Goal: Information Seeking & Learning: Learn about a topic

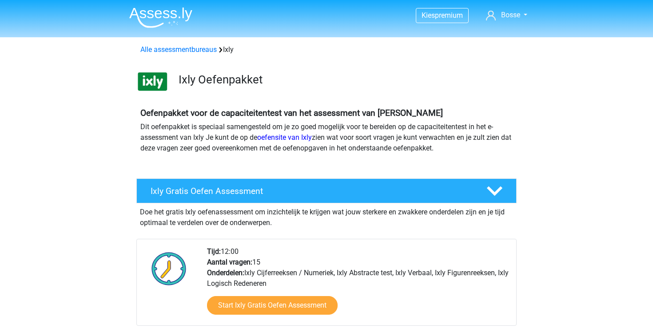
scroll to position [257, 0]
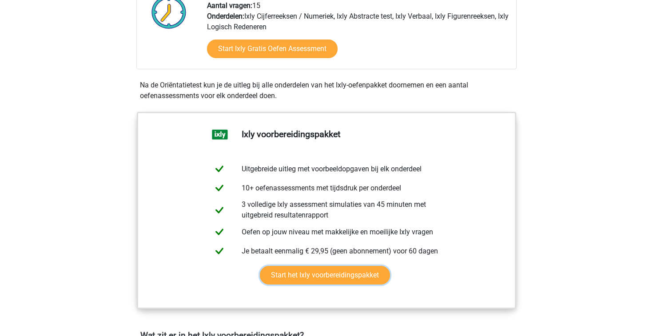
click at [320, 271] on link "Start het Ixly voorbereidingspakket" at bounding box center [325, 275] width 130 height 19
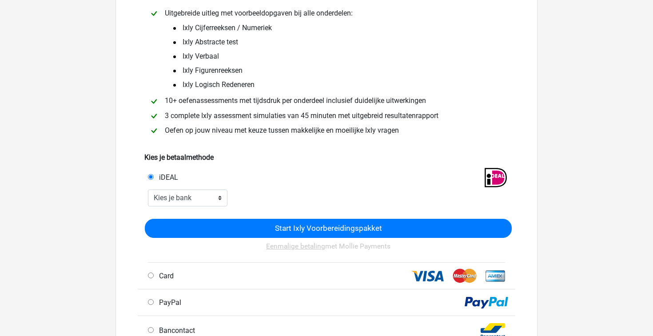
scroll to position [90, 0]
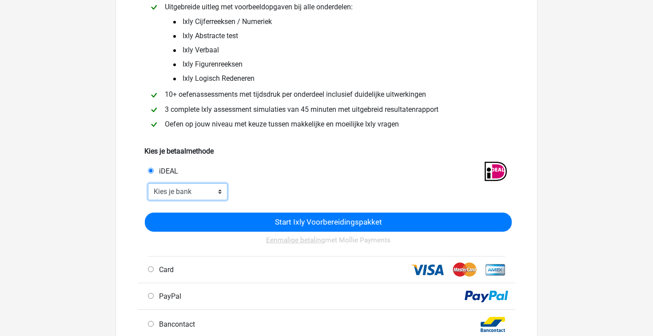
click at [217, 191] on select "Kies je bank ABN AMRO ING Rabobank ASN Bank bunq Knab N26 NN Regiobank Revolut …" at bounding box center [187, 191] width 79 height 17
select select "ideal_ABNANL2A"
click at [148, 184] on select "Kies je bank ABN AMRO ING Rabobank ASN Bank bunq Knab N26 NN Regiobank Revolut …" at bounding box center [187, 191] width 79 height 17
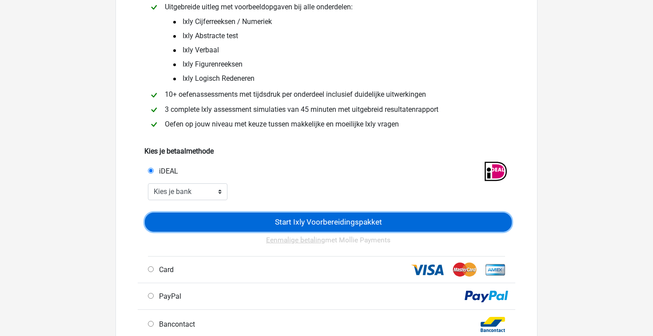
click at [259, 221] on input "Start Ixly Voorbereidingspakket" at bounding box center [328, 222] width 367 height 19
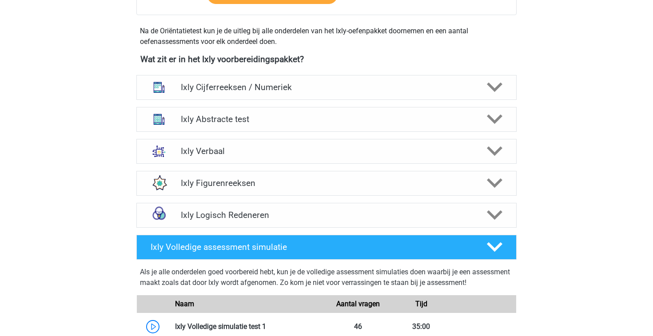
scroll to position [562, 0]
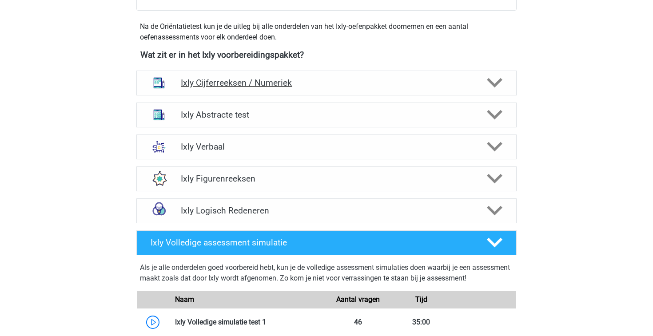
click at [298, 83] on h4 "Ixly Cijferreeksen / Numeriek" at bounding box center [326, 83] width 291 height 10
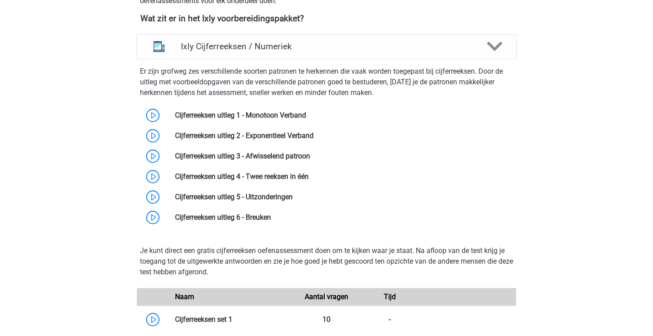
scroll to position [599, 0]
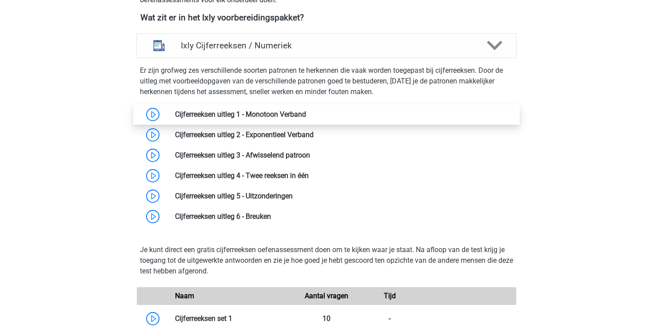
click at [306, 112] on link at bounding box center [306, 114] width 0 height 8
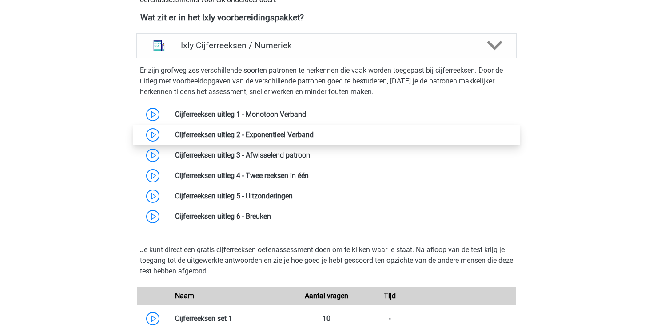
click at [313, 132] on link at bounding box center [313, 135] width 0 height 8
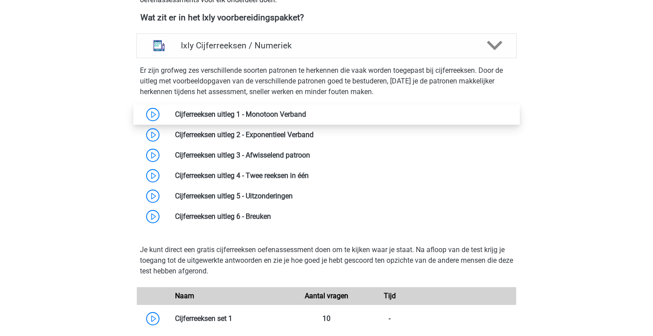
click at [306, 116] on link at bounding box center [306, 114] width 0 height 8
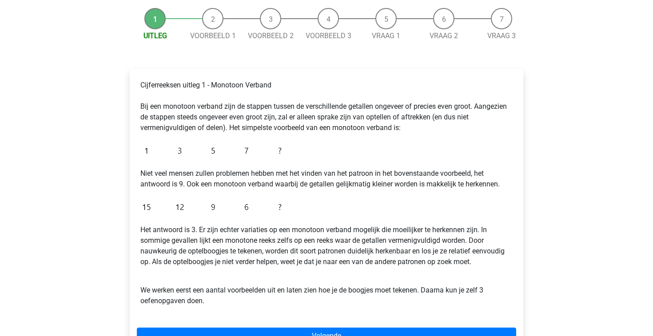
scroll to position [64, 0]
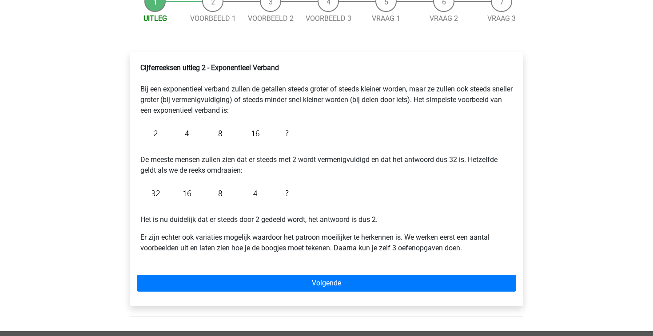
scroll to position [103, 0]
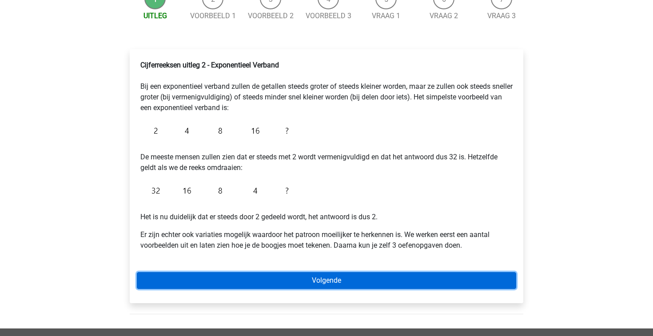
click at [266, 276] on link "Volgende" at bounding box center [326, 280] width 379 height 17
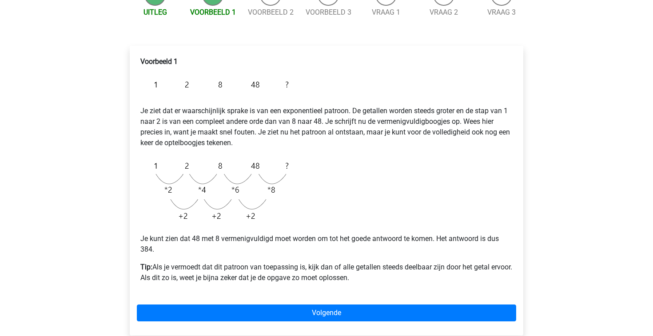
scroll to position [130, 0]
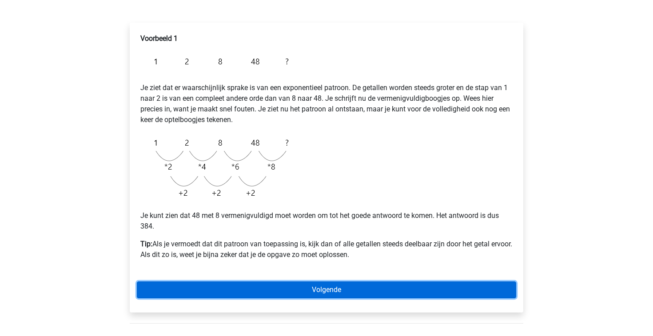
click at [214, 289] on link "Volgende" at bounding box center [326, 289] width 379 height 17
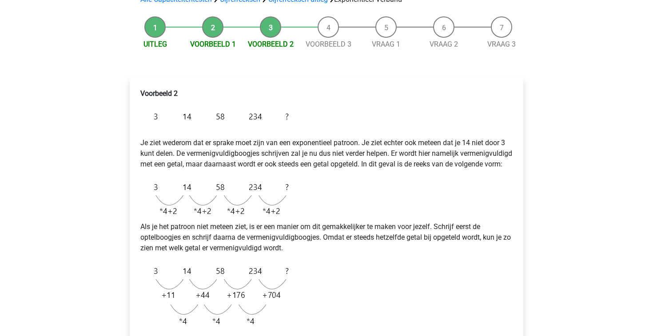
scroll to position [76, 0]
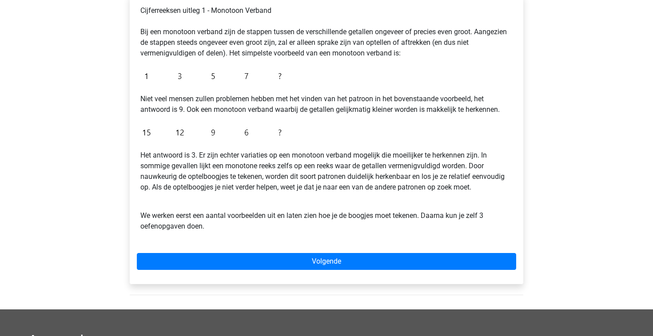
scroll to position [160, 0]
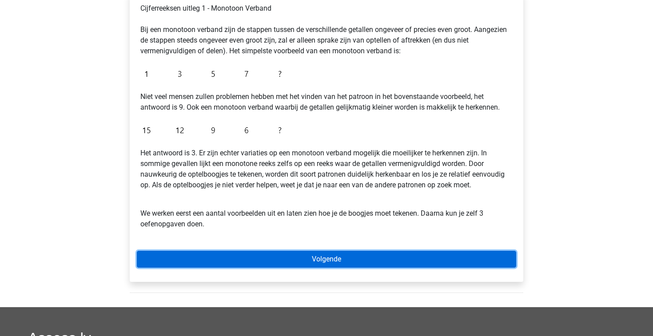
click at [251, 252] on link "Volgende" at bounding box center [326, 259] width 379 height 17
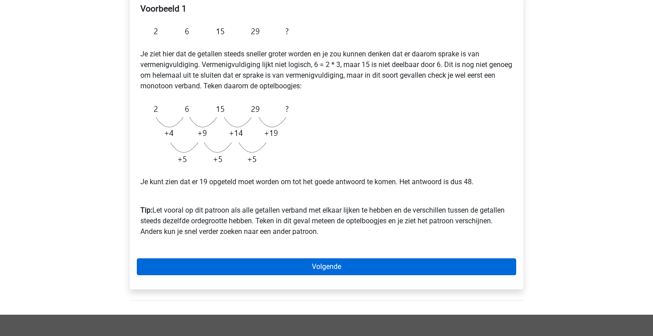
scroll to position [159, 0]
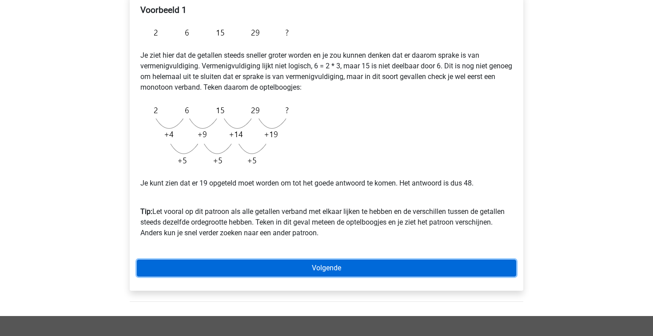
click at [396, 262] on link "Volgende" at bounding box center [326, 268] width 379 height 17
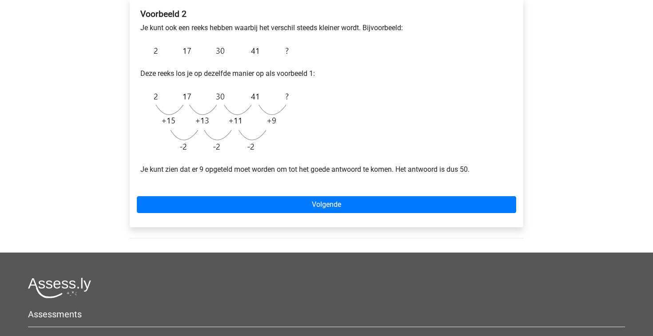
scroll to position [156, 0]
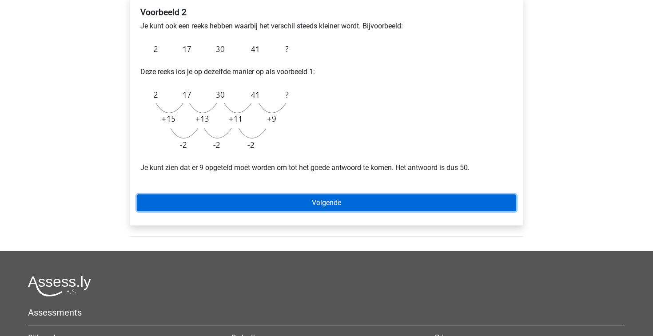
click at [321, 198] on link "Volgende" at bounding box center [326, 202] width 379 height 17
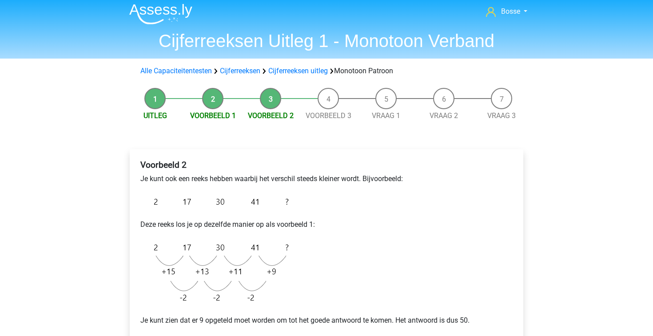
scroll to position [0, 0]
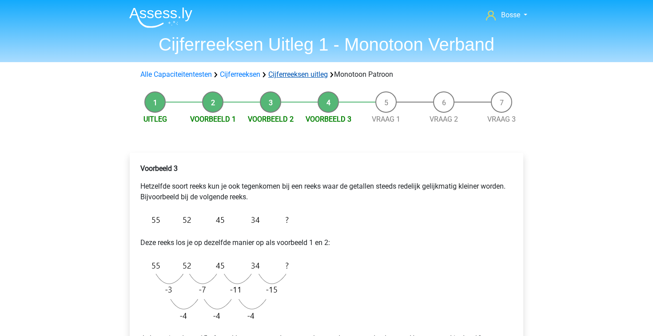
click at [295, 75] on link "Cijferreeksen uitleg" at bounding box center [297, 74] width 59 height 8
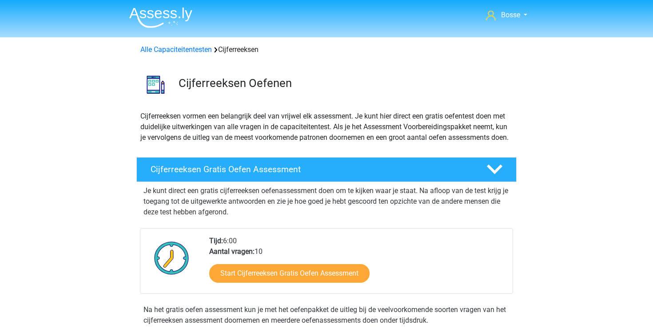
scroll to position [364, 0]
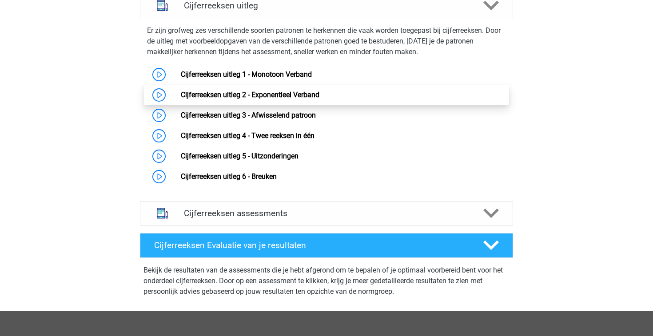
click at [309, 99] on link "Cijferreeksen uitleg 2 - Exponentieel Verband" at bounding box center [250, 95] width 139 height 8
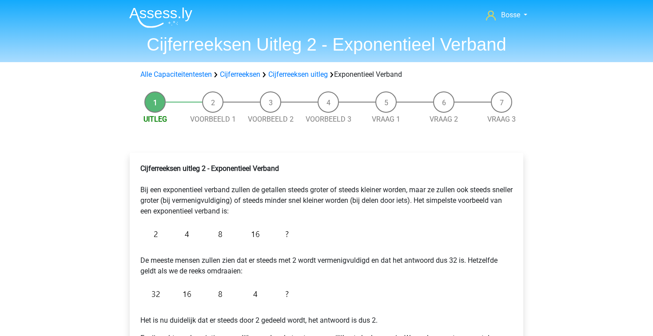
scroll to position [219, 0]
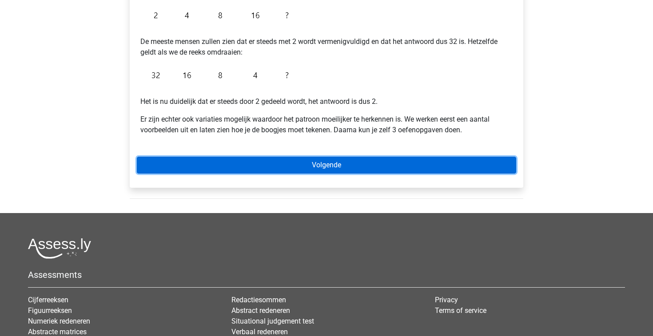
click at [318, 165] on link "Volgende" at bounding box center [326, 165] width 379 height 17
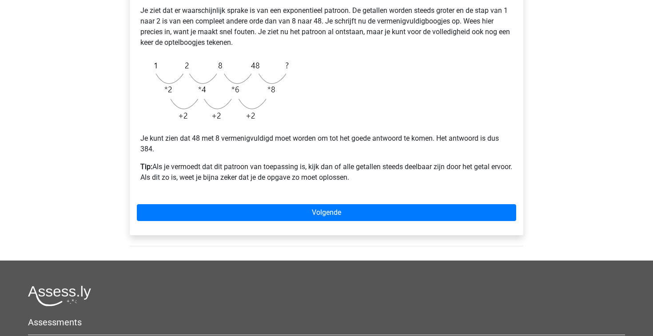
scroll to position [208, 0]
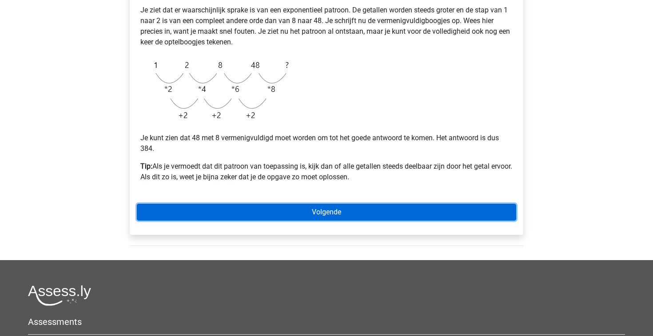
click at [435, 208] on link "Volgende" at bounding box center [326, 212] width 379 height 17
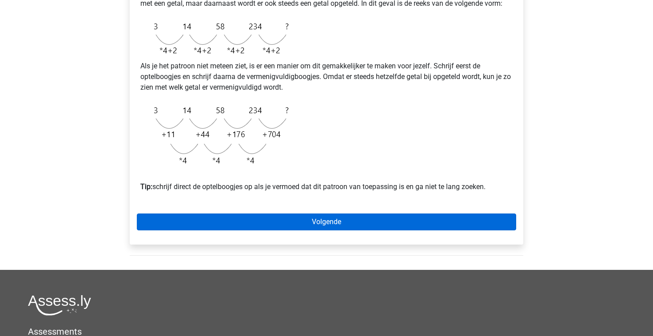
scroll to position [219, 0]
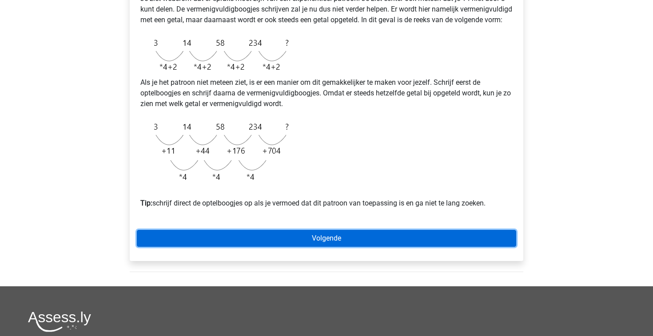
click at [322, 247] on link "Volgende" at bounding box center [326, 238] width 379 height 17
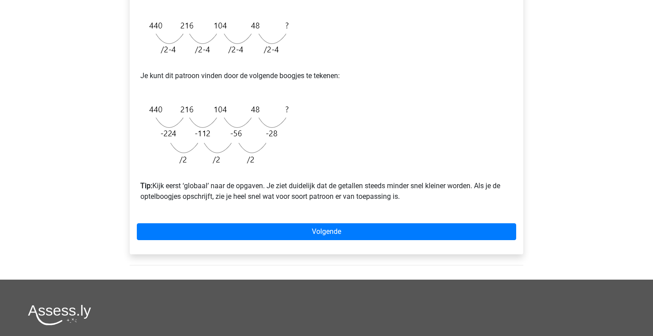
scroll to position [281, 0]
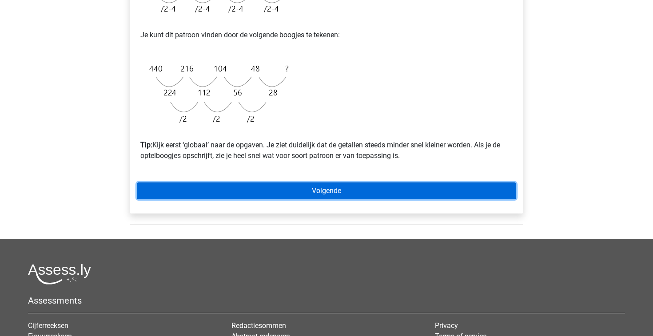
click at [266, 196] on link "Volgende" at bounding box center [326, 190] width 379 height 17
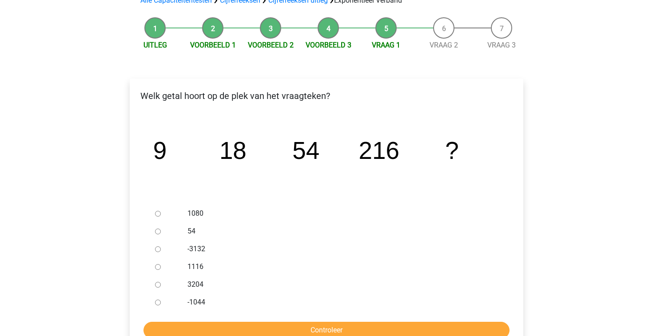
scroll to position [75, 0]
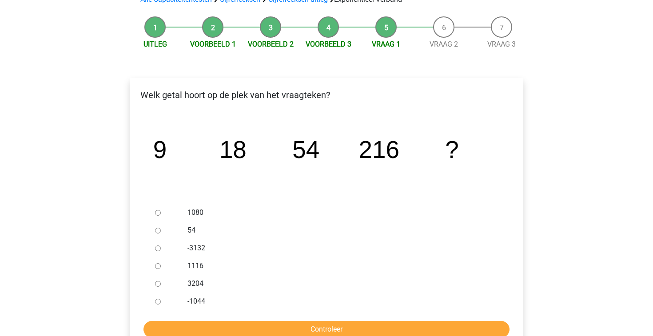
click at [159, 213] on input "1080" at bounding box center [158, 213] width 6 height 6
radio input "true"
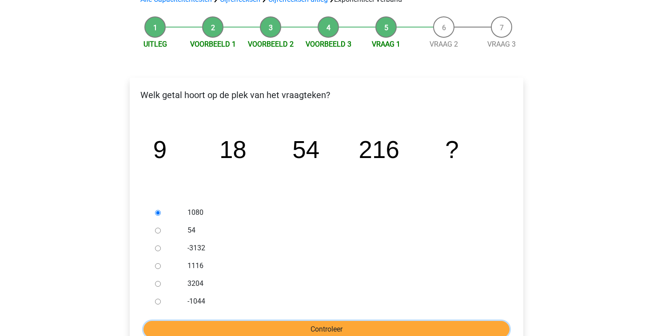
click at [274, 324] on input "Controleer" at bounding box center [326, 329] width 366 height 17
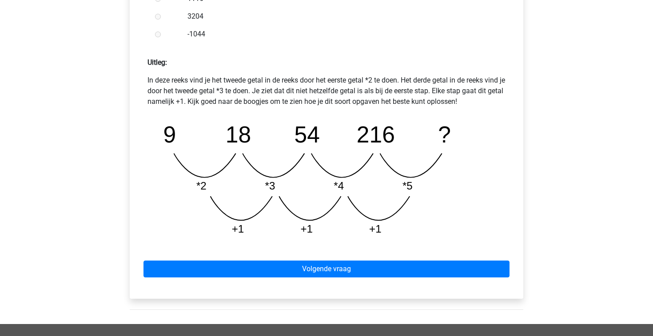
scroll to position [355, 0]
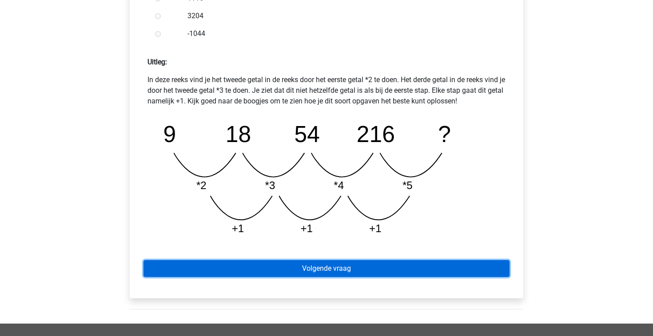
click at [287, 271] on link "Volgende vraag" at bounding box center [326, 268] width 366 height 17
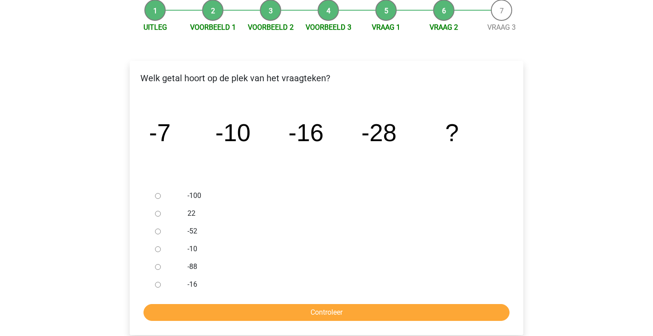
scroll to position [95, 0]
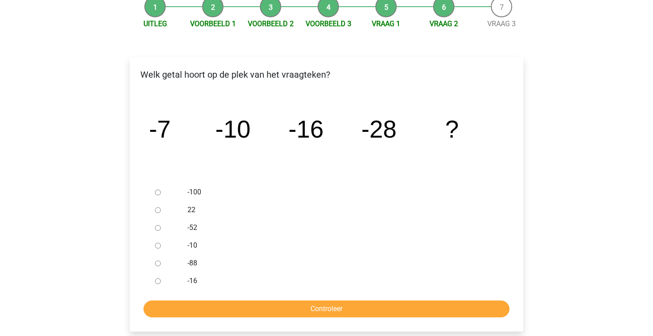
click at [157, 229] on input "-52" at bounding box center [158, 228] width 6 height 6
radio input "true"
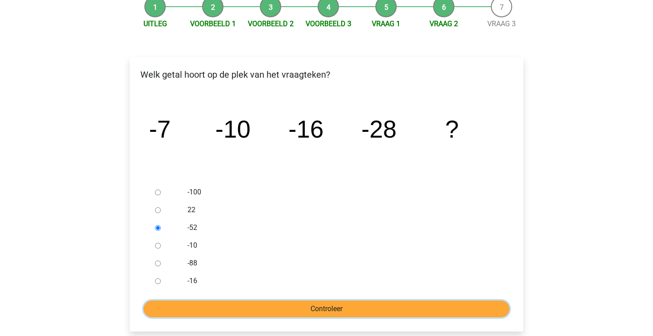
click at [333, 306] on input "Controleer" at bounding box center [326, 309] width 366 height 17
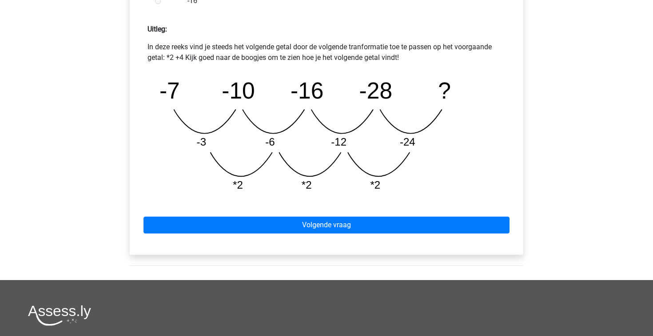
scroll to position [412, 0]
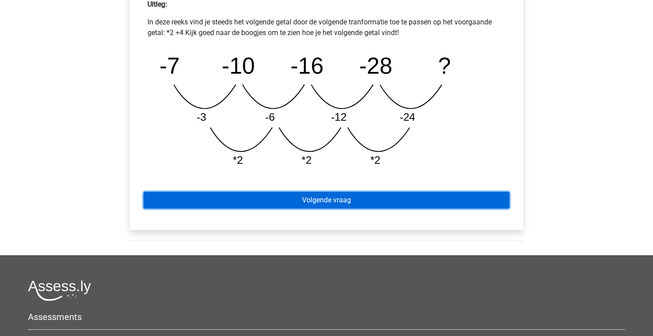
click at [341, 203] on link "Volgende vraag" at bounding box center [326, 200] width 366 height 17
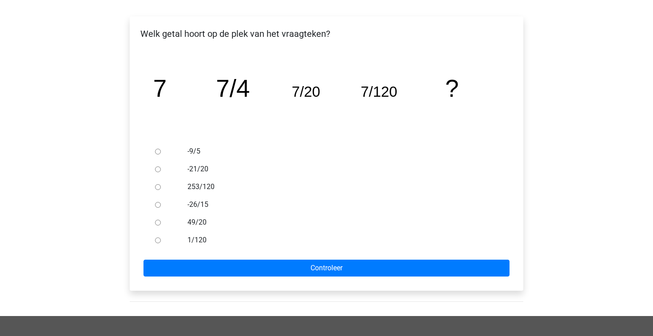
scroll to position [137, 0]
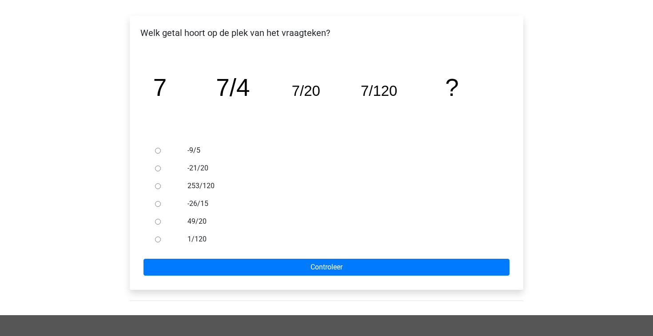
click at [158, 241] on input "1/120" at bounding box center [158, 240] width 6 height 6
radio input "true"
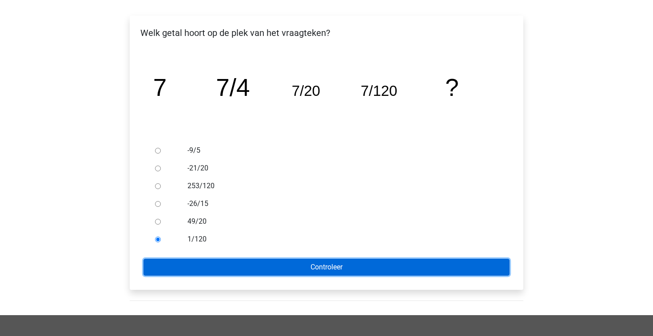
click at [235, 264] on input "Controleer" at bounding box center [326, 267] width 366 height 17
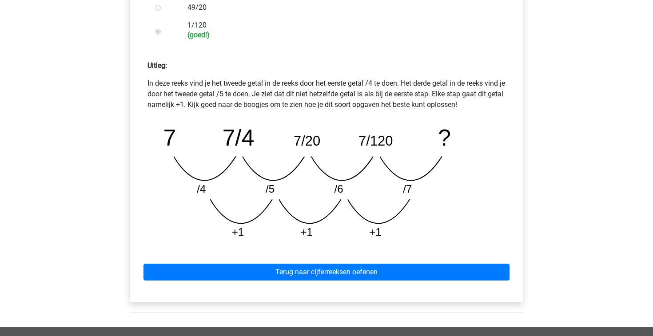
scroll to position [352, 0]
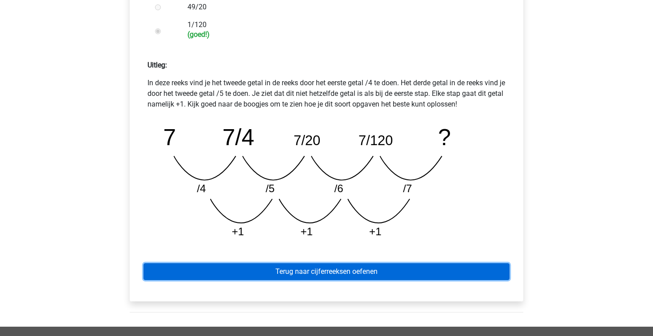
click at [382, 269] on link "Terug naar cijferreeksen oefenen" at bounding box center [326, 271] width 366 height 17
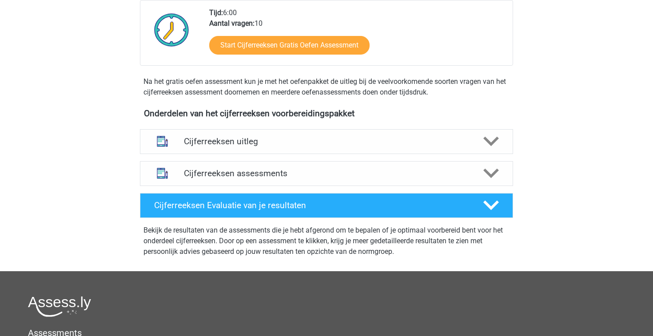
scroll to position [233, 0]
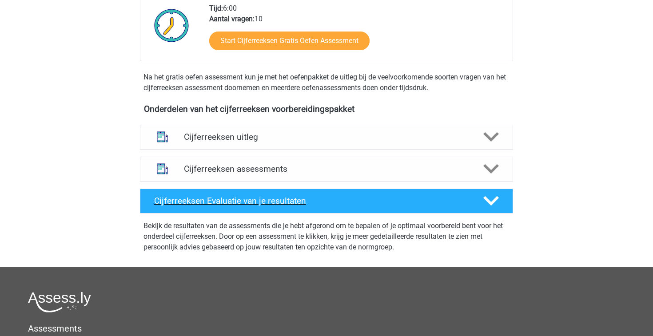
click at [499, 209] on div at bounding box center [491, 201] width 30 height 16
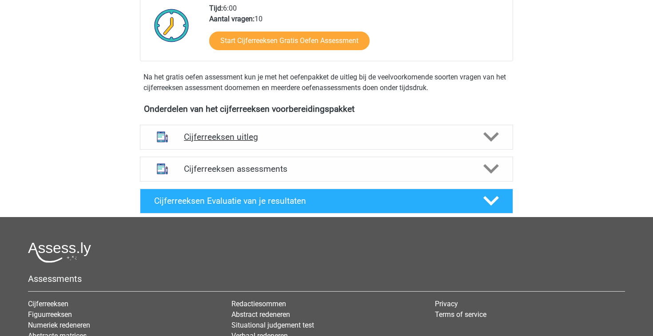
click at [492, 145] on icon at bounding box center [491, 137] width 16 height 16
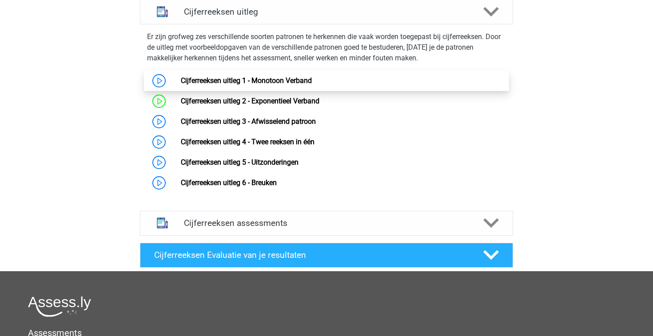
scroll to position [360, 0]
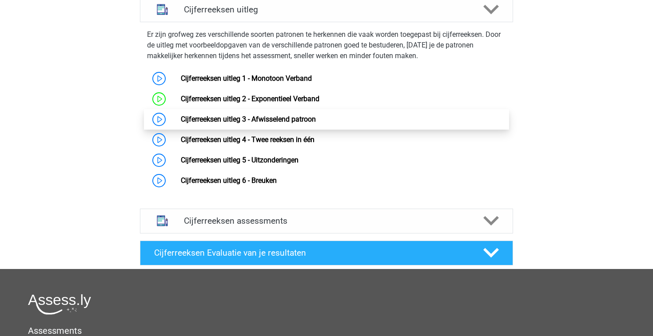
click at [276, 123] on link "Cijferreeksen uitleg 3 - Afwisselend patroon" at bounding box center [248, 119] width 135 height 8
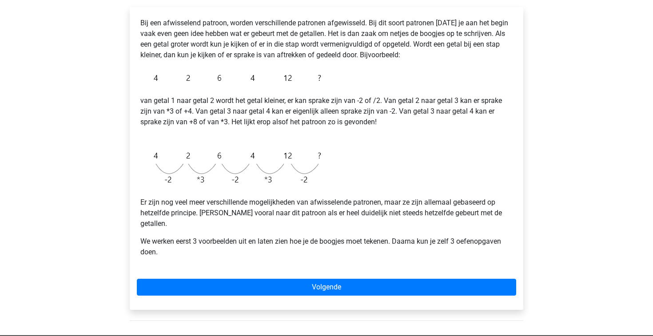
scroll to position [148, 0]
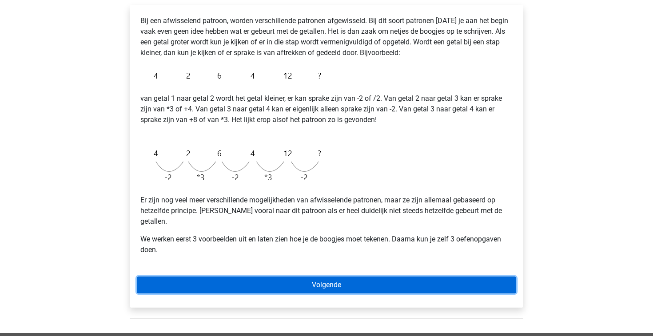
click at [406, 277] on link "Volgende" at bounding box center [326, 285] width 379 height 17
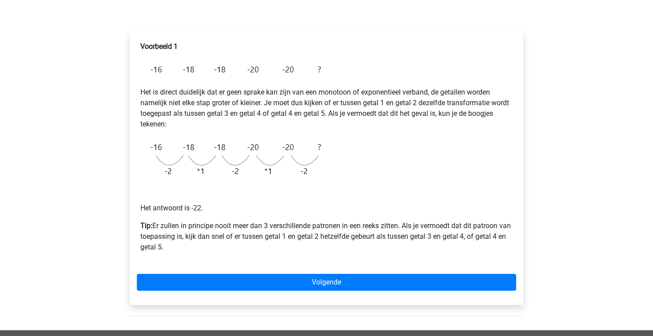
scroll to position [123, 0]
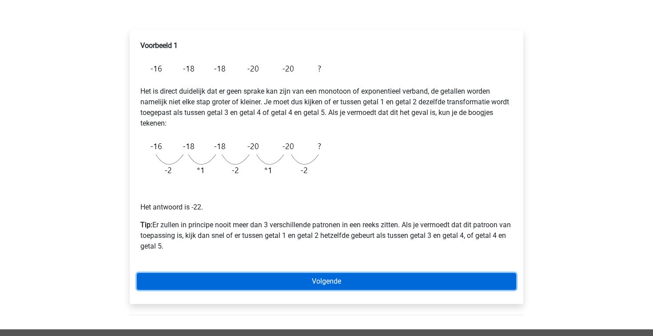
click at [388, 281] on link "Volgende" at bounding box center [326, 281] width 379 height 17
click at [345, 278] on link "Volgende" at bounding box center [326, 281] width 379 height 17
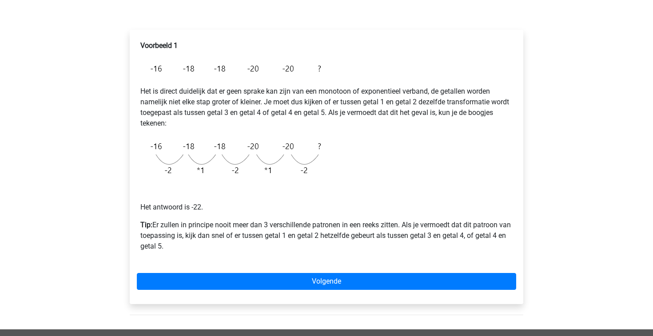
click at [597, 152] on div "[PERSON_NAME] [PERSON_NAME][EMAIL_ADDRESS][DOMAIN_NAME] Nederlands English" at bounding box center [326, 220] width 653 height 687
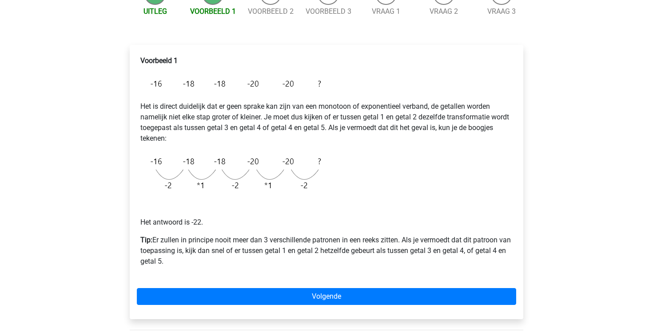
scroll to position [186, 0]
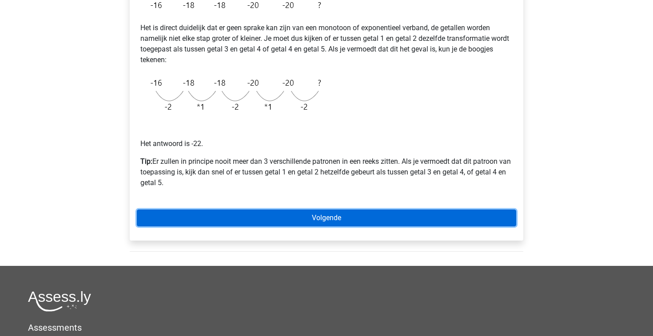
click at [308, 218] on link "Volgende" at bounding box center [326, 218] width 379 height 17
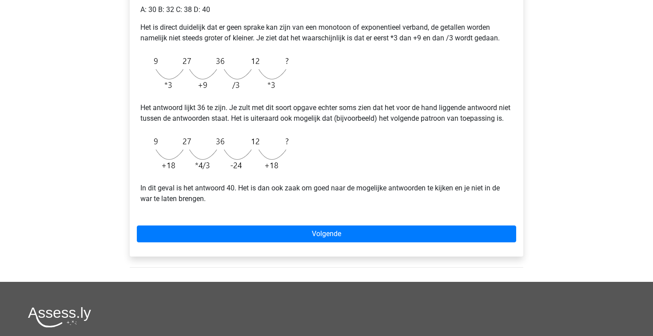
scroll to position [205, 0]
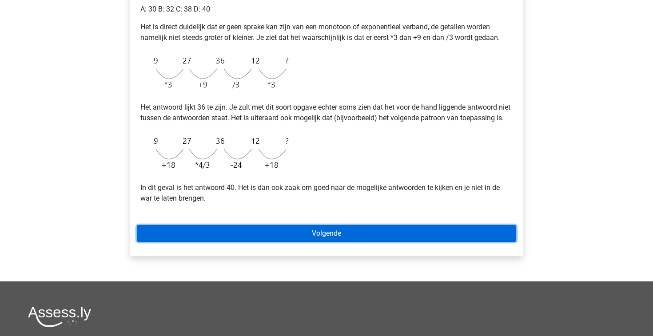
click at [357, 242] on link "Volgende" at bounding box center [326, 233] width 379 height 17
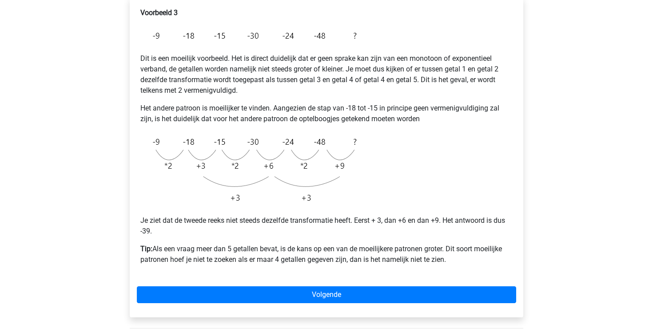
scroll to position [159, 0]
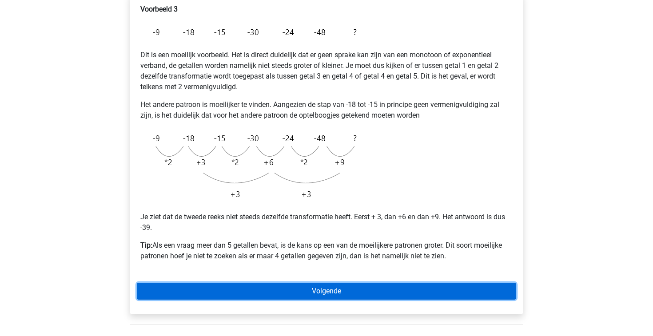
click at [375, 289] on link "Volgende" at bounding box center [326, 291] width 379 height 17
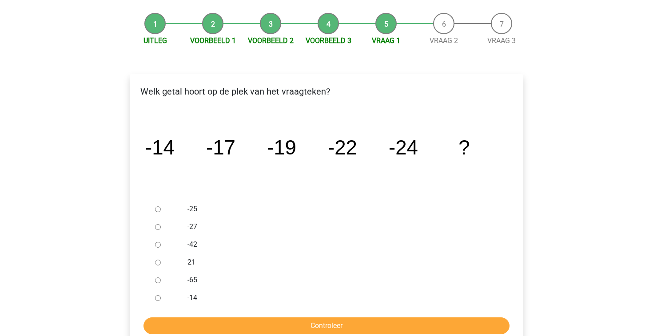
scroll to position [84, 0]
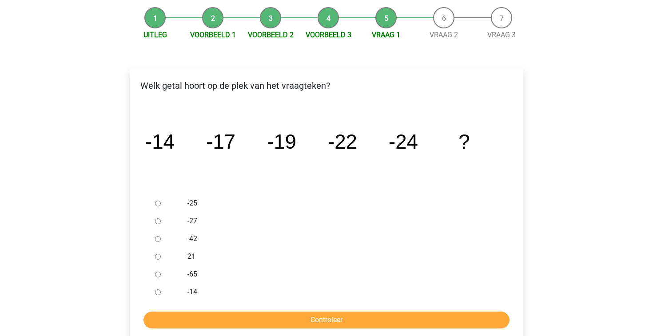
click at [158, 220] on input "-27" at bounding box center [158, 221] width 6 height 6
radio input "true"
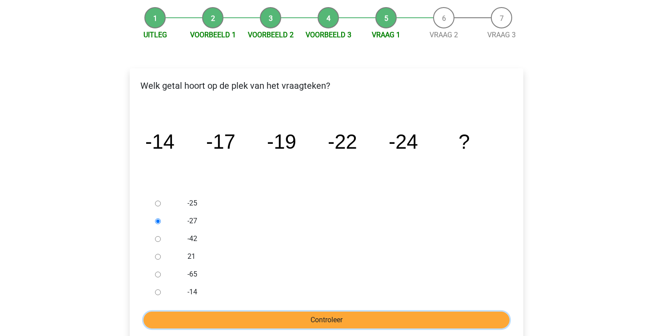
click at [300, 315] on input "Controleer" at bounding box center [326, 320] width 366 height 17
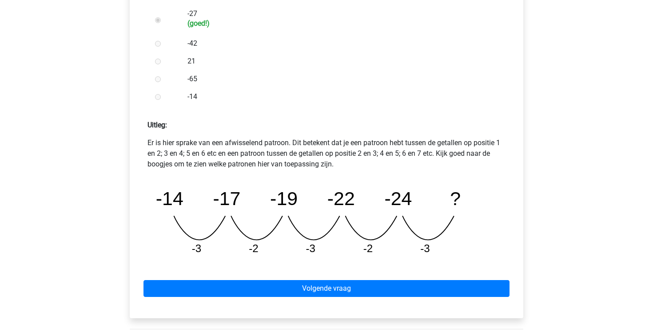
scroll to position [296, 0]
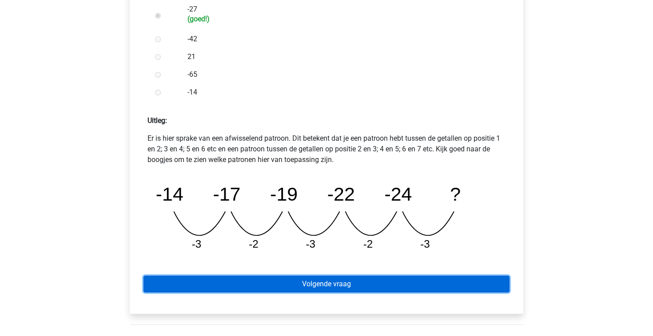
click at [324, 290] on link "Volgende vraag" at bounding box center [326, 284] width 366 height 17
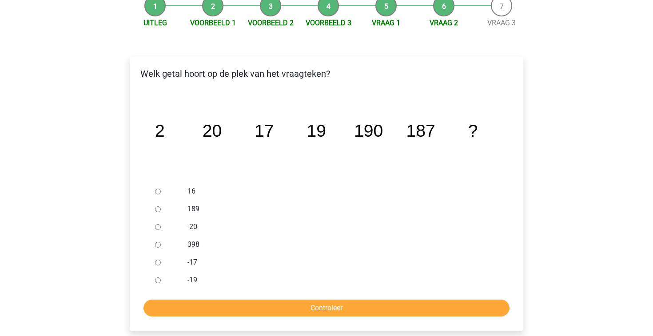
scroll to position [98, 0]
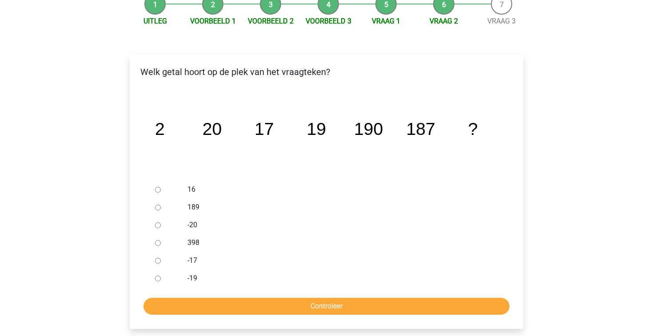
click at [160, 207] on input "189" at bounding box center [158, 208] width 6 height 6
radio input "true"
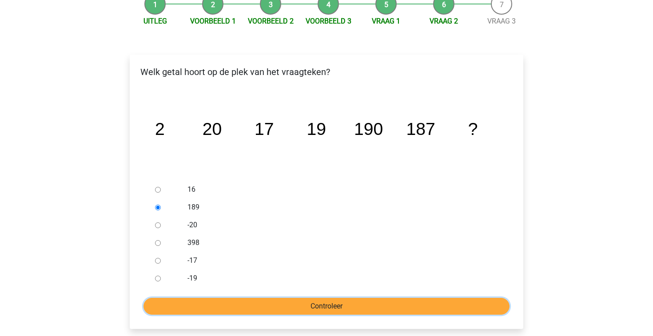
click at [285, 311] on input "Controleer" at bounding box center [326, 306] width 366 height 17
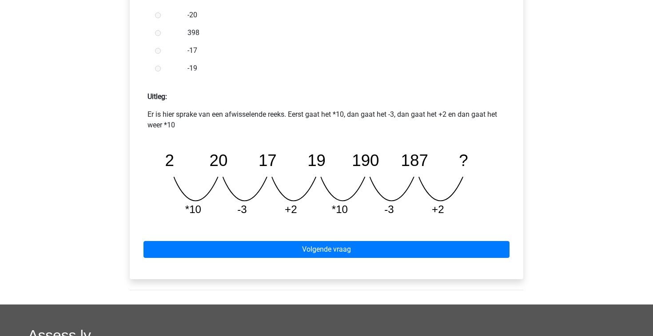
scroll to position [321, 0]
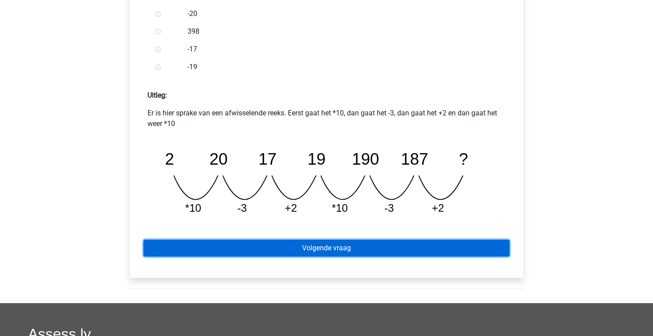
click at [324, 244] on link "Volgende vraag" at bounding box center [326, 248] width 366 height 17
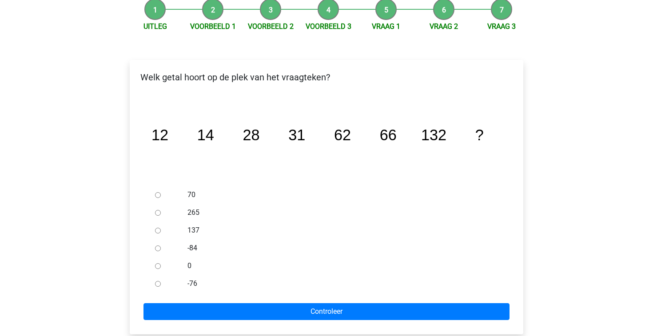
scroll to position [106, 0]
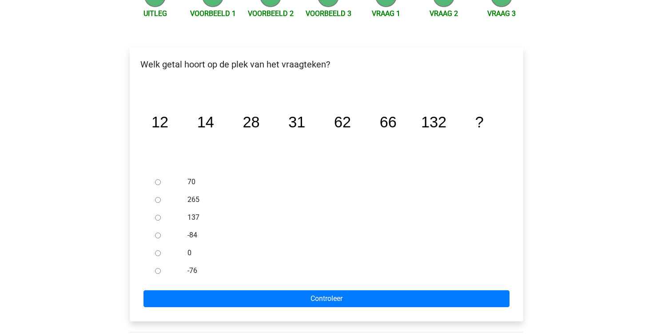
click at [158, 219] on input "137" at bounding box center [158, 218] width 6 height 6
radio input "true"
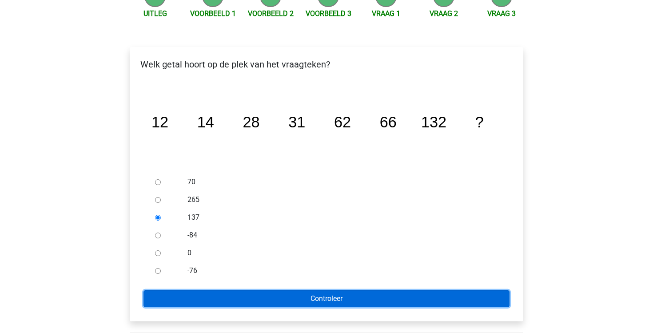
click at [235, 293] on input "Controleer" at bounding box center [326, 298] width 366 height 17
click at [326, 297] on input "Controleer" at bounding box center [326, 298] width 366 height 17
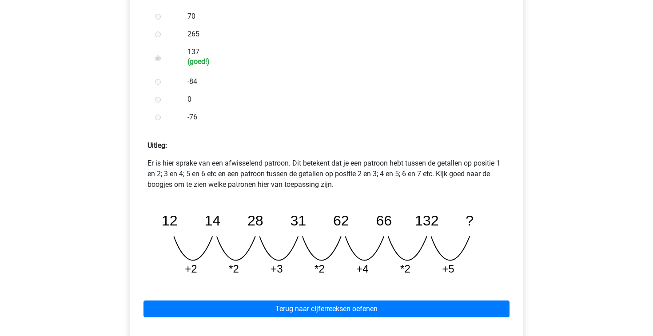
scroll to position [282, 0]
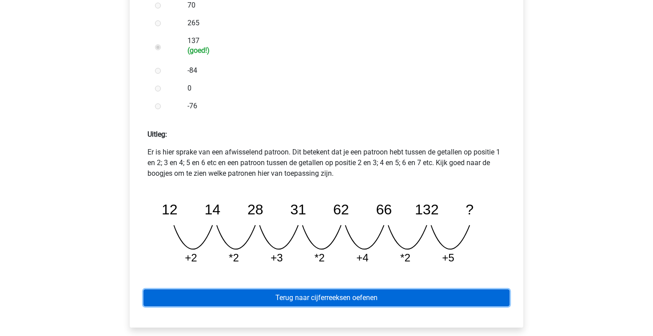
click at [326, 297] on link "Terug naar cijferreeksen oefenen" at bounding box center [326, 297] width 366 height 17
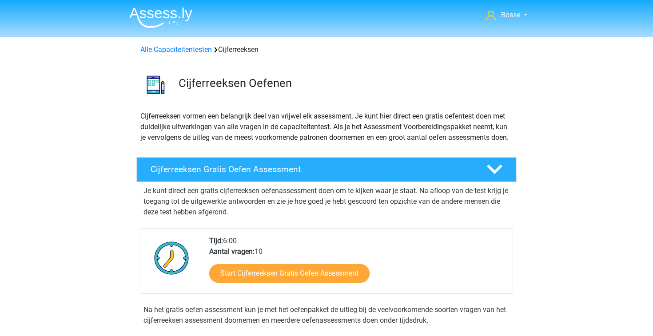
scroll to position [289, 0]
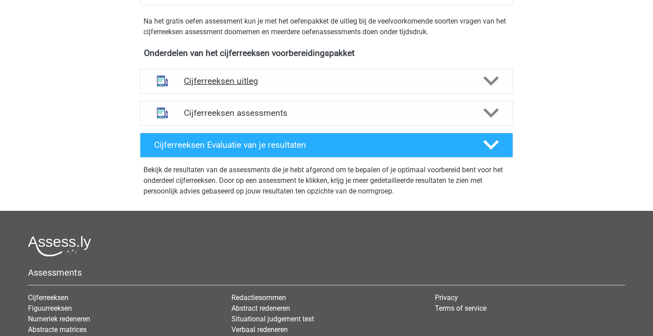
click at [492, 86] on polygon at bounding box center [491, 81] width 16 height 10
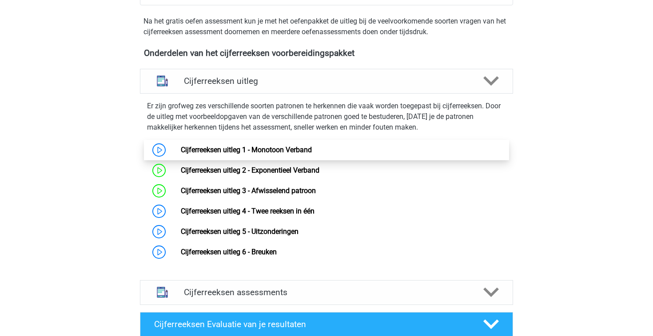
scroll to position [297, 0]
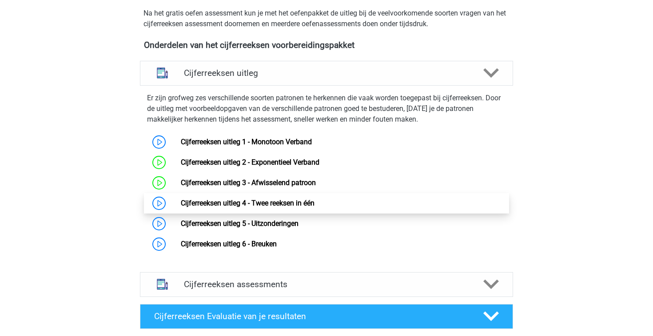
click at [214, 207] on link "Cijferreeksen uitleg 4 - Twee reeksen in één" at bounding box center [248, 203] width 134 height 8
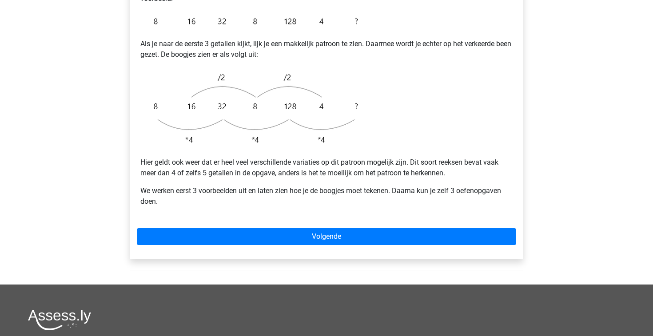
scroll to position [258, 0]
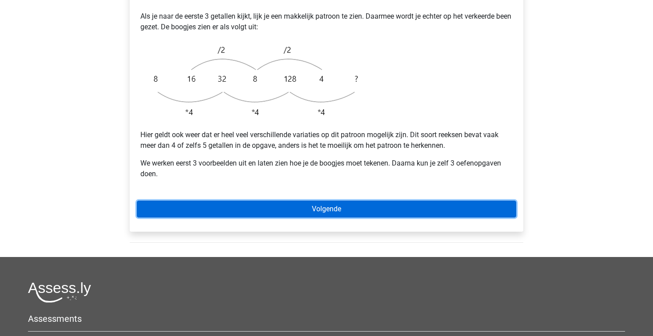
click at [400, 201] on link "Volgende" at bounding box center [326, 209] width 379 height 17
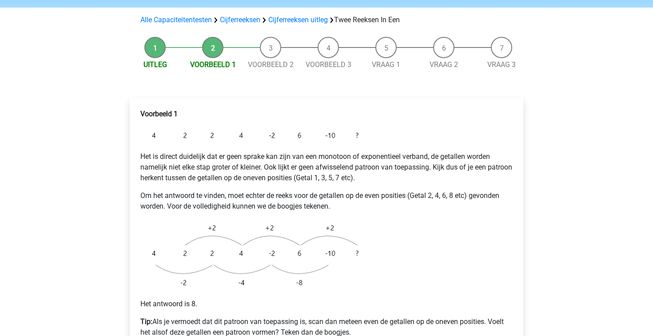
scroll to position [47, 0]
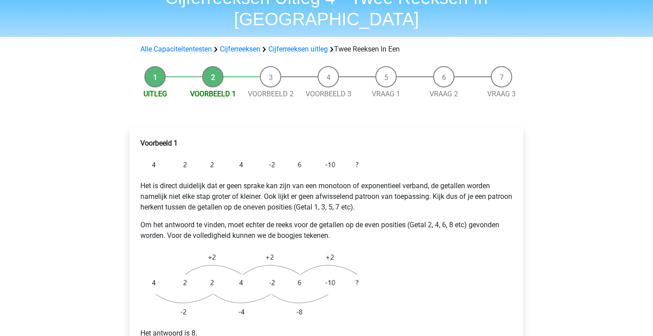
click at [159, 66] on li "Uitleg" at bounding box center [155, 82] width 58 height 33
click at [159, 89] on span "Uitleg" at bounding box center [155, 94] width 58 height 11
click at [159, 90] on link "Uitleg" at bounding box center [155, 94] width 24 height 8
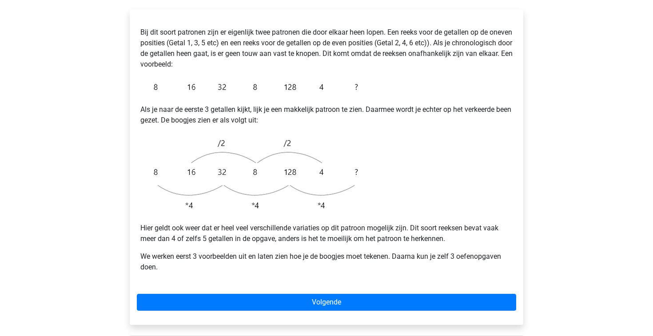
scroll to position [165, 0]
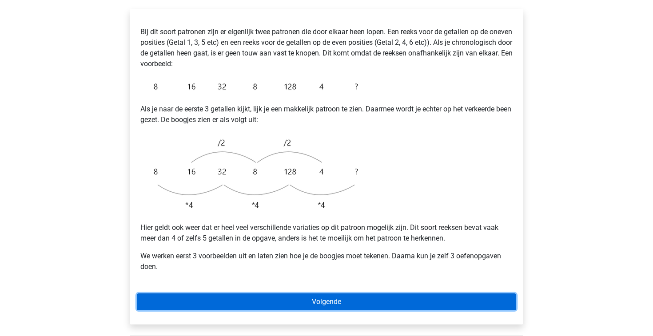
click at [403, 293] on link "Volgende" at bounding box center [326, 301] width 379 height 17
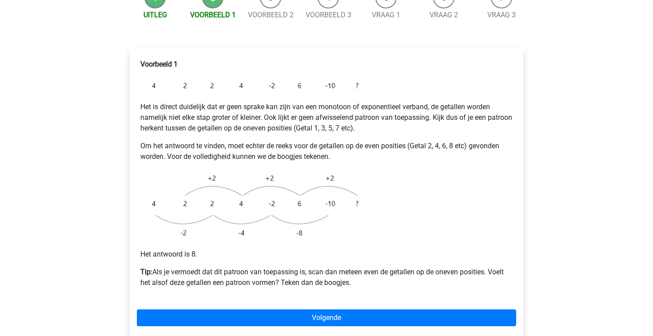
scroll to position [135, 0]
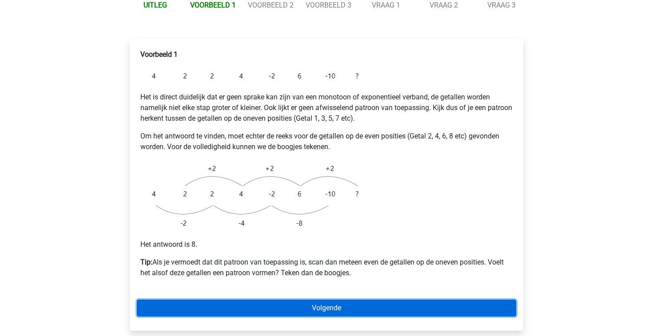
click at [325, 300] on link "Volgende" at bounding box center [326, 308] width 379 height 17
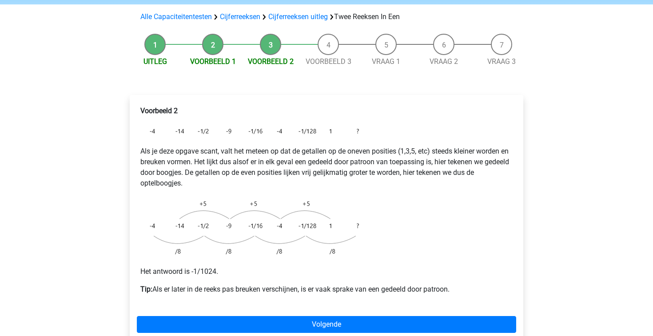
scroll to position [82, 0]
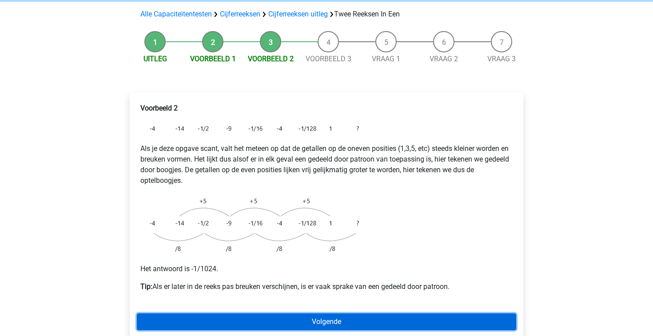
click at [434, 313] on link "Volgende" at bounding box center [326, 321] width 379 height 17
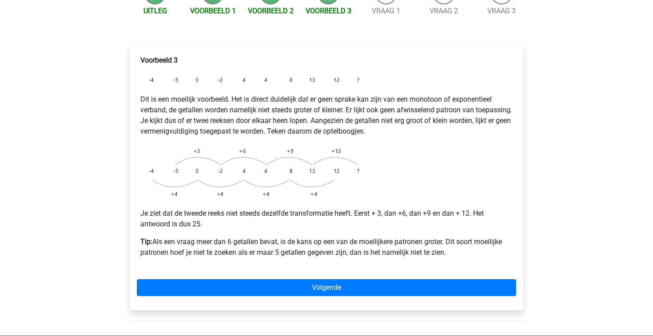
scroll to position [133, 0]
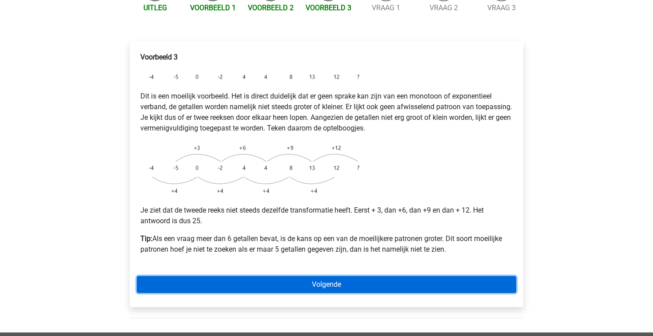
click at [371, 276] on link "Volgende" at bounding box center [326, 284] width 379 height 17
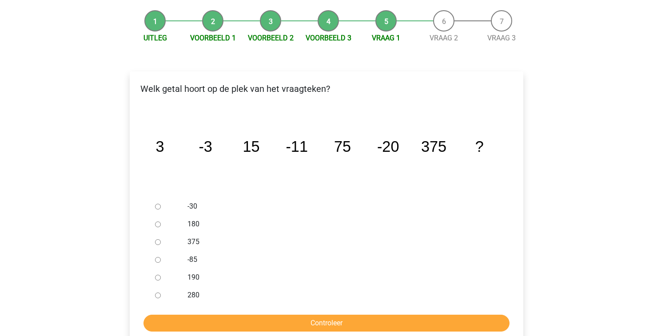
scroll to position [119, 0]
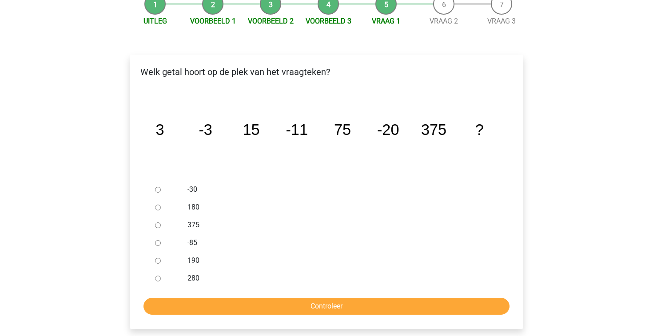
click at [158, 187] on input "-30" at bounding box center [158, 190] width 6 height 6
radio input "true"
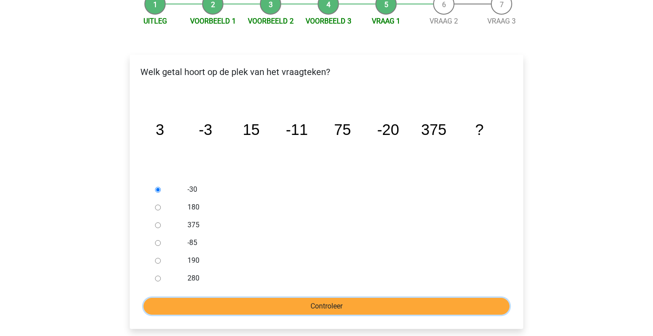
click at [324, 298] on input "Controleer" at bounding box center [326, 306] width 366 height 17
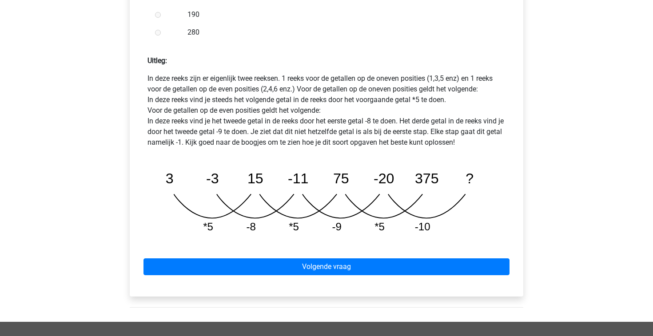
scroll to position [381, 0]
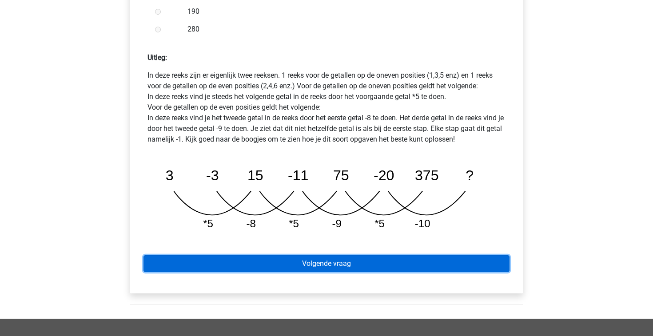
click at [399, 255] on link "Volgende vraag" at bounding box center [326, 263] width 366 height 17
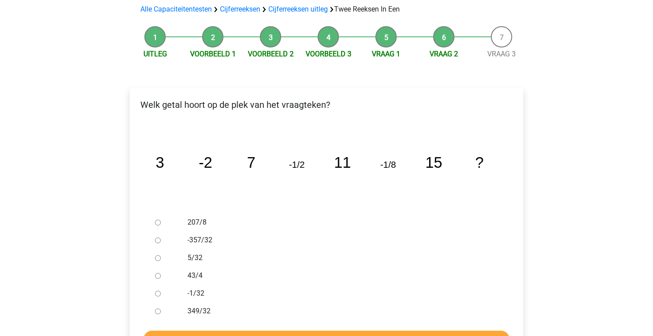
scroll to position [87, 0]
click at [157, 290] on input "-1/32" at bounding box center [158, 293] width 6 height 6
radio input "true"
click at [293, 330] on input "Controleer" at bounding box center [326, 338] width 366 height 17
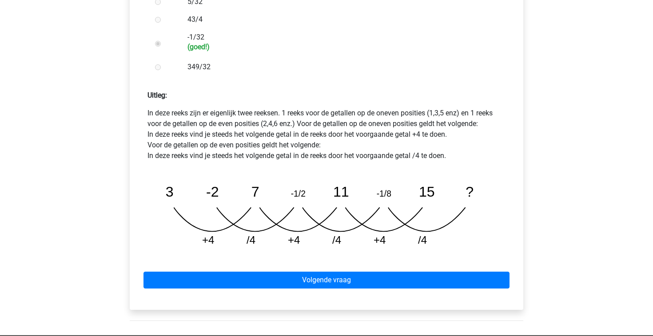
scroll to position [346, 0]
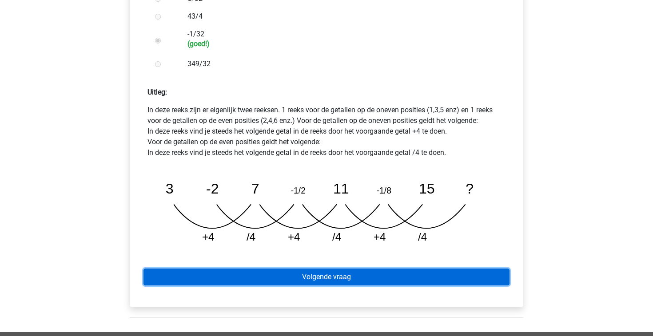
click at [325, 269] on link "Volgende vraag" at bounding box center [326, 277] width 366 height 17
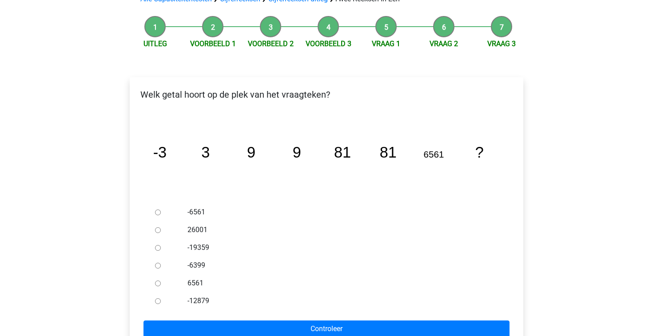
scroll to position [98, 0]
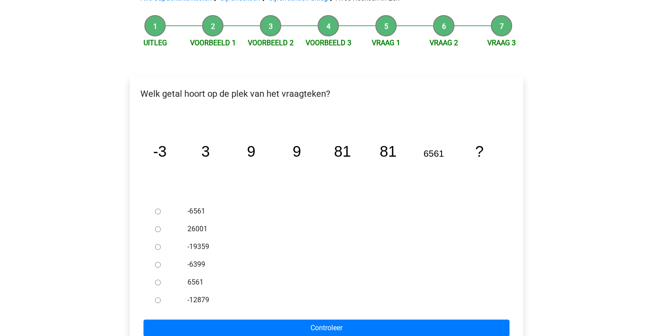
click at [159, 280] on input "6561" at bounding box center [158, 283] width 6 height 6
radio input "true"
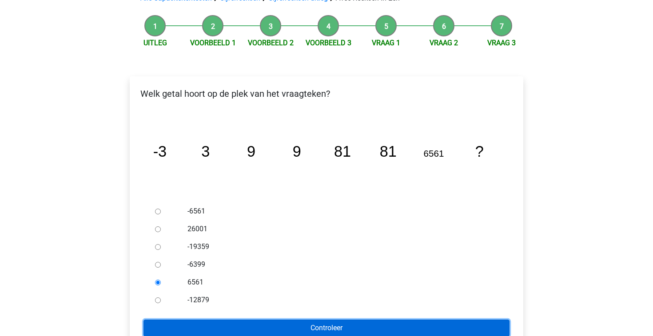
click at [274, 320] on input "Controleer" at bounding box center [326, 328] width 366 height 17
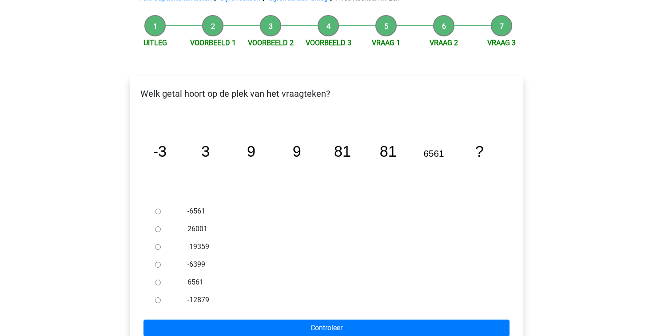
scroll to position [101, 0]
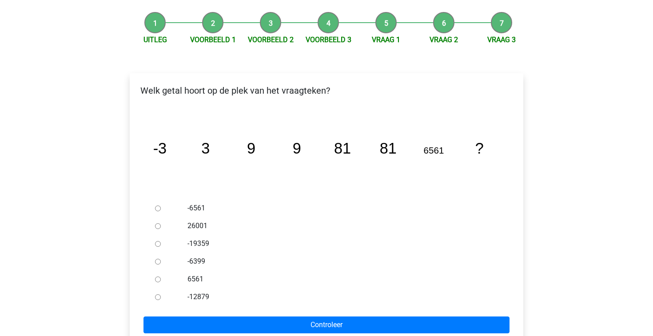
click at [159, 277] on input "6561" at bounding box center [158, 280] width 6 height 6
radio input "true"
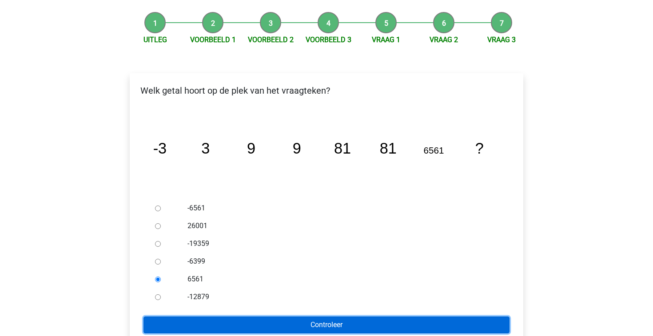
click at [254, 317] on input "Controleer" at bounding box center [326, 325] width 366 height 17
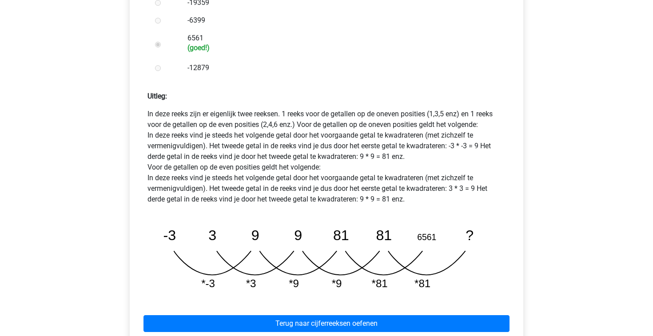
scroll to position [359, 0]
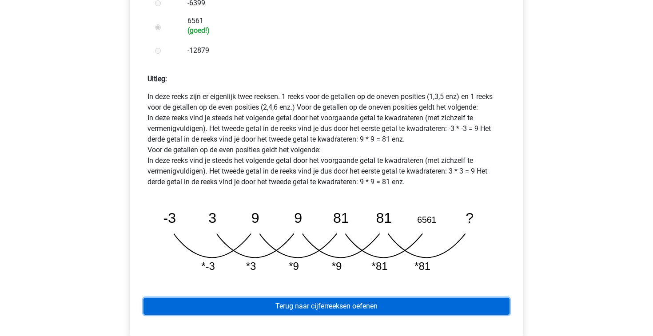
click at [377, 298] on link "Terug naar cijferreeksen oefenen" at bounding box center [326, 306] width 366 height 17
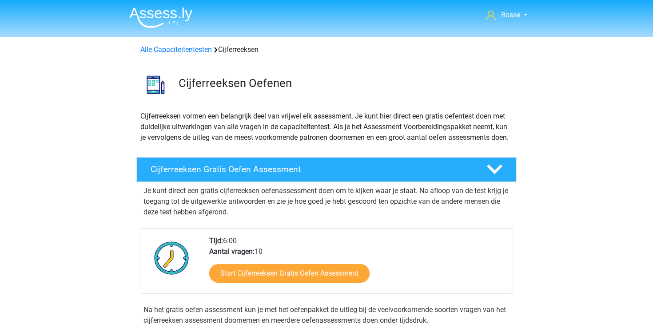
scroll to position [253, 0]
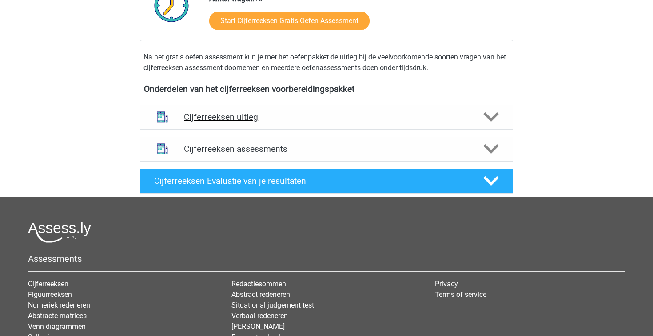
click at [427, 130] on div "Cijferreeksen uitleg" at bounding box center [326, 117] width 373 height 25
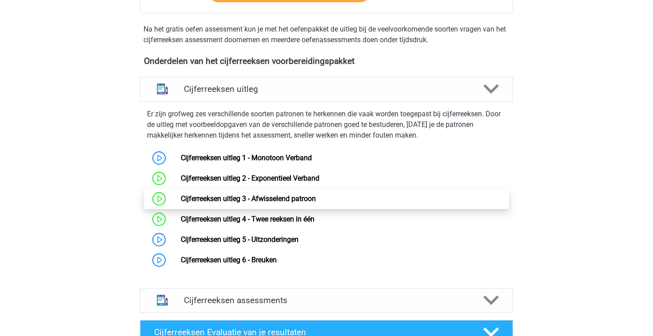
scroll to position [292, 0]
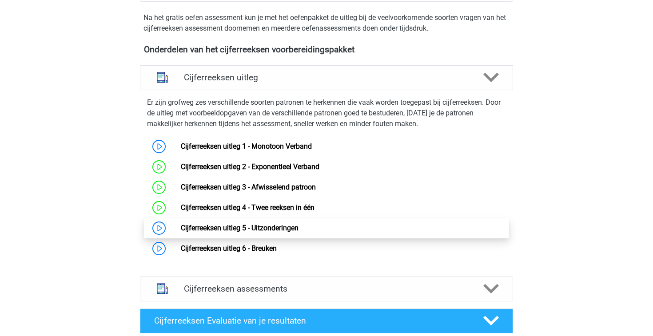
click at [200, 232] on link "Cijferreeksen uitleg 5 - Uitzonderingen" at bounding box center [240, 228] width 118 height 8
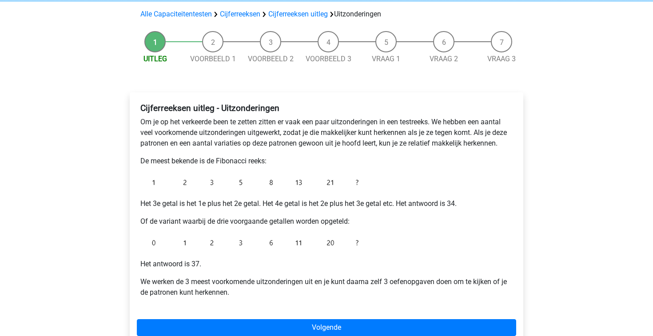
scroll to position [101, 0]
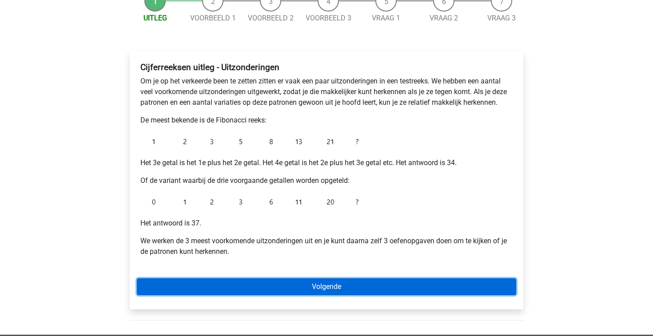
click at [381, 285] on link "Volgende" at bounding box center [326, 286] width 379 height 17
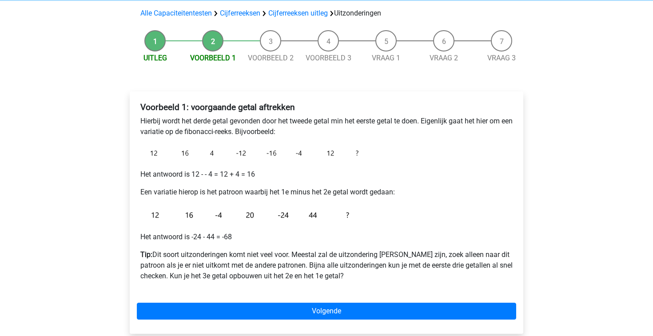
scroll to position [63, 0]
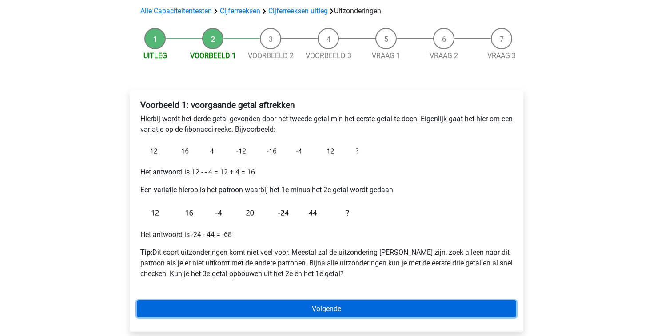
click at [352, 308] on link "Volgende" at bounding box center [326, 309] width 379 height 17
